Goal: Task Accomplishment & Management: Manage account settings

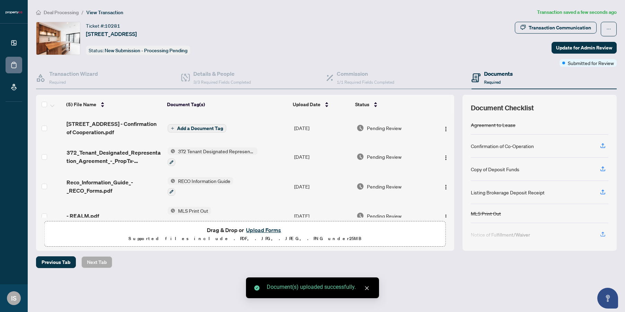
click at [220, 129] on span "Add a Document Tag" at bounding box center [200, 128] width 46 height 5
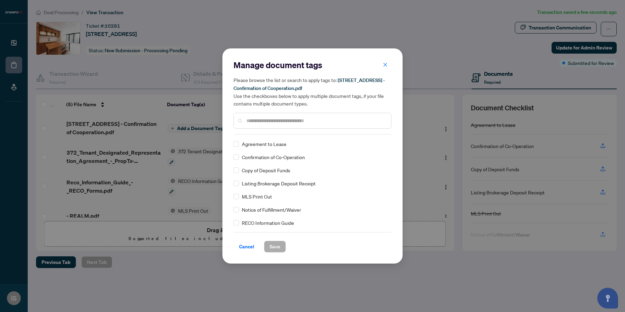
click at [247, 159] on span "Confirmation of Co-Operation" at bounding box center [273, 157] width 63 height 8
click at [276, 246] on span "Save" at bounding box center [275, 246] width 11 height 11
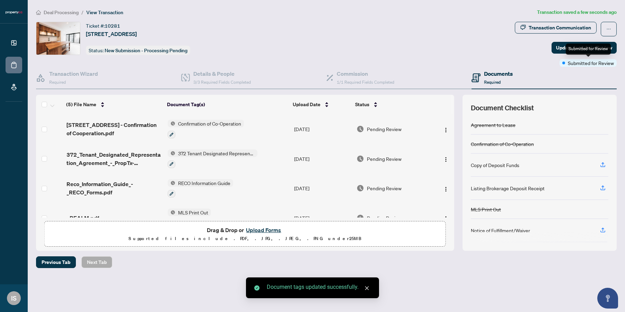
click at [586, 46] on div "Submitted for Review" at bounding box center [588, 49] width 45 height 11
click at [560, 49] on span "Update for Admin Review" at bounding box center [584, 47] width 56 height 11
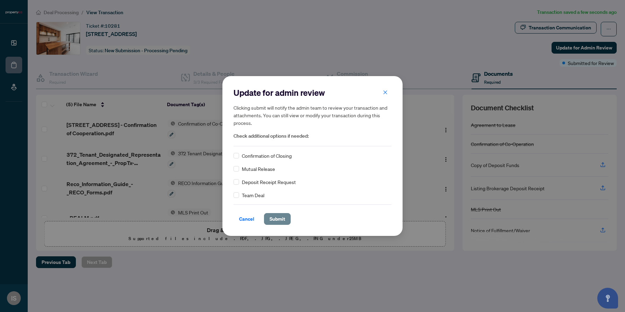
click at [282, 222] on span "Submit" at bounding box center [278, 219] width 16 height 11
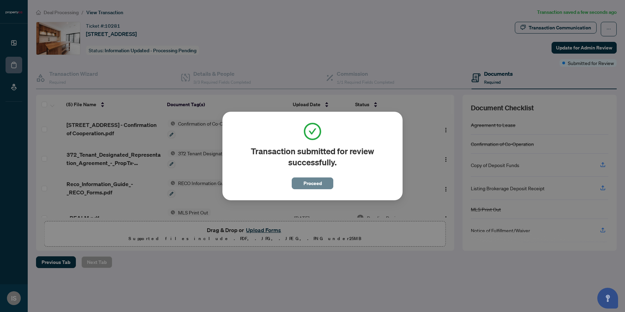
click at [308, 184] on span "Proceed" at bounding box center [312, 183] width 18 height 11
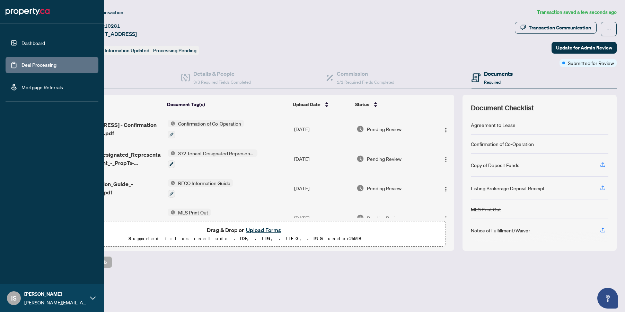
click at [21, 64] on link "Deal Processing" at bounding box center [38, 65] width 35 height 6
